Goal: Check status: Check status

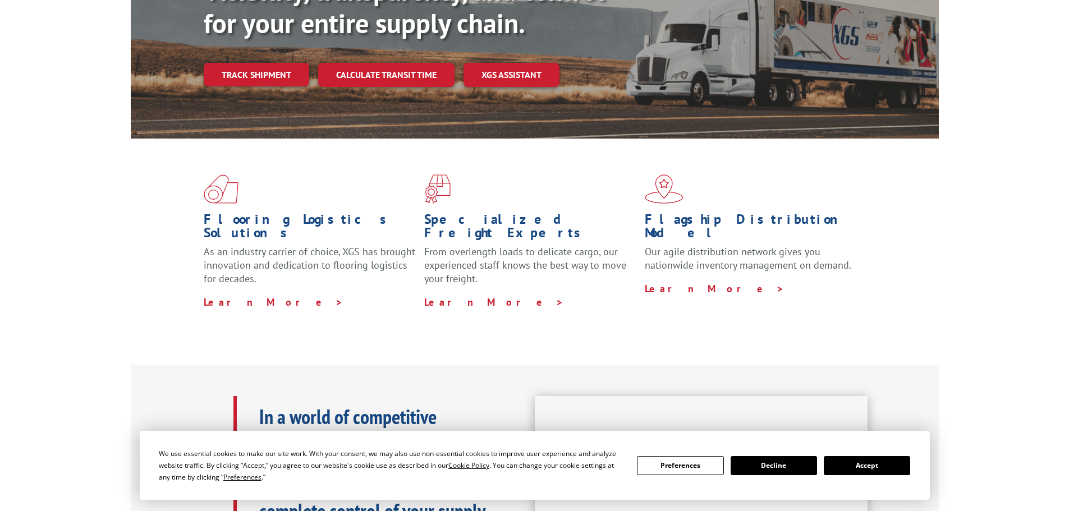
scroll to position [224, 0]
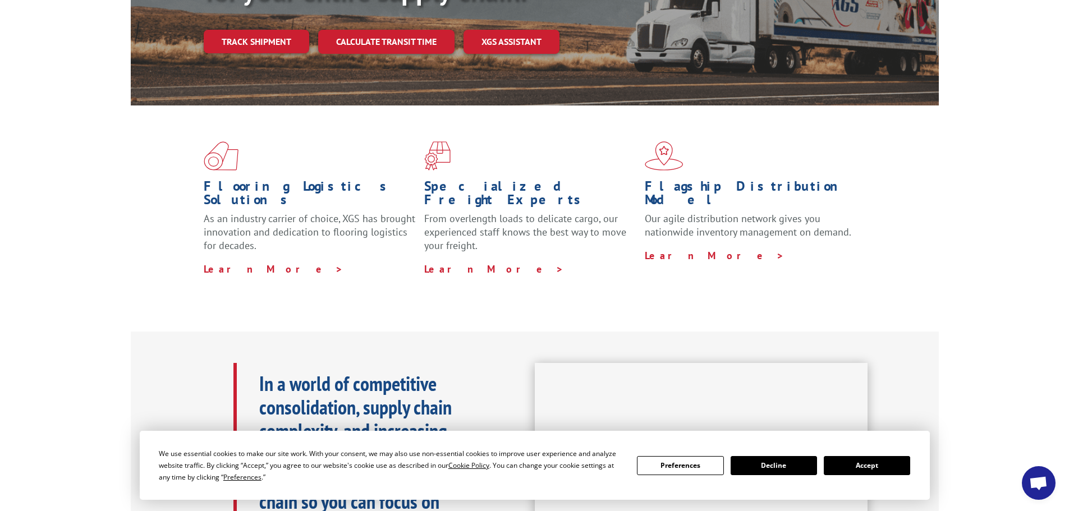
click at [864, 467] on button "Accept" at bounding box center [866, 465] width 86 height 19
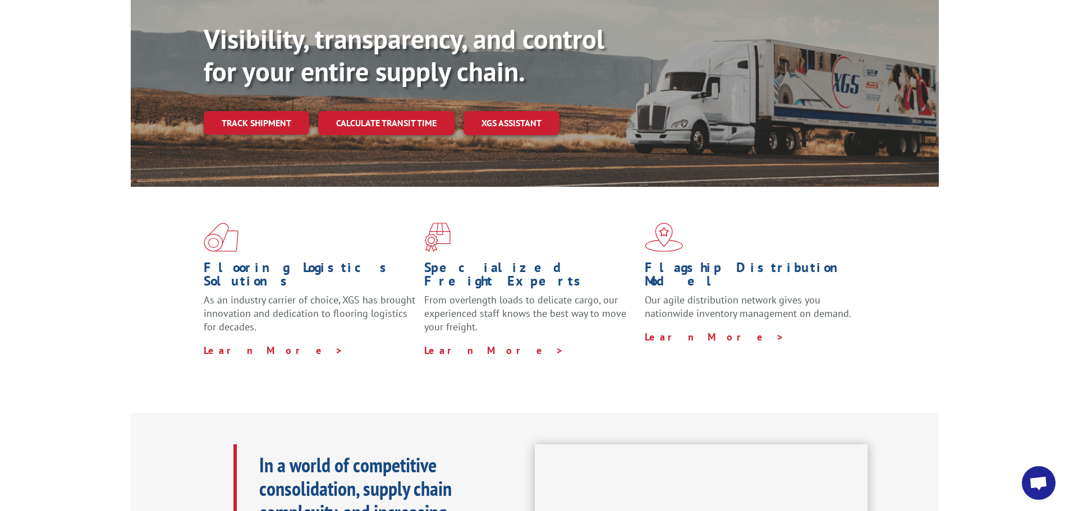
scroll to position [0, 0]
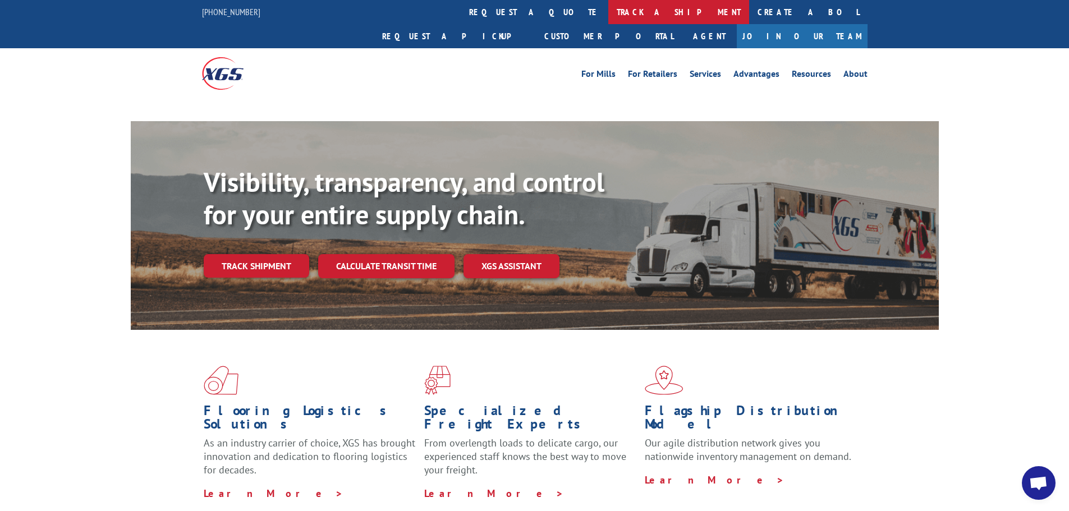
click at [608, 12] on link "track a shipment" at bounding box center [678, 12] width 141 height 24
click at [608, 13] on link "track a shipment" at bounding box center [678, 12] width 141 height 24
click at [608, 16] on link "track a shipment" at bounding box center [678, 12] width 141 height 24
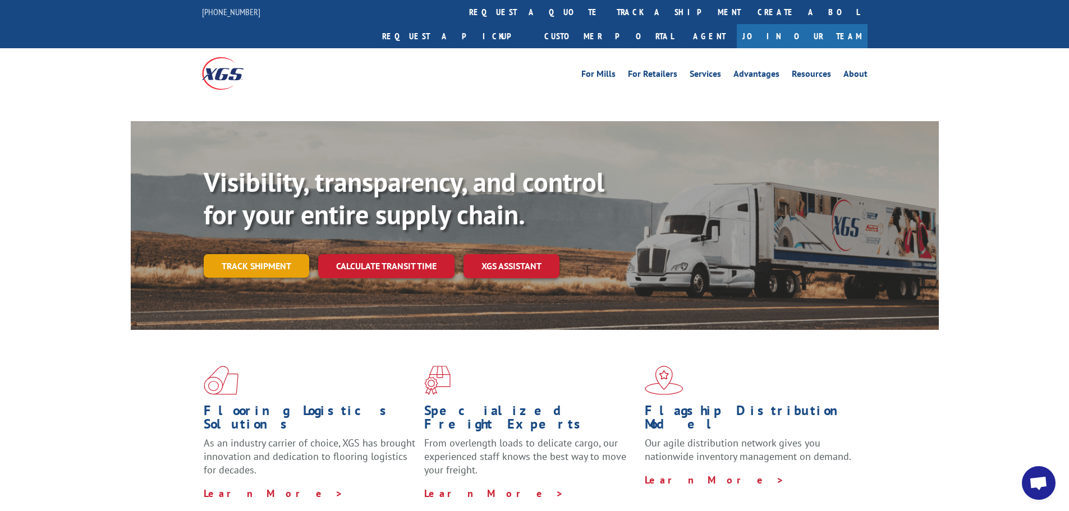
click at [265, 254] on link "Track shipment" at bounding box center [256, 266] width 105 height 24
click at [281, 254] on link "Track shipment" at bounding box center [256, 266] width 105 height 24
